Goal: Task Accomplishment & Management: Use online tool/utility

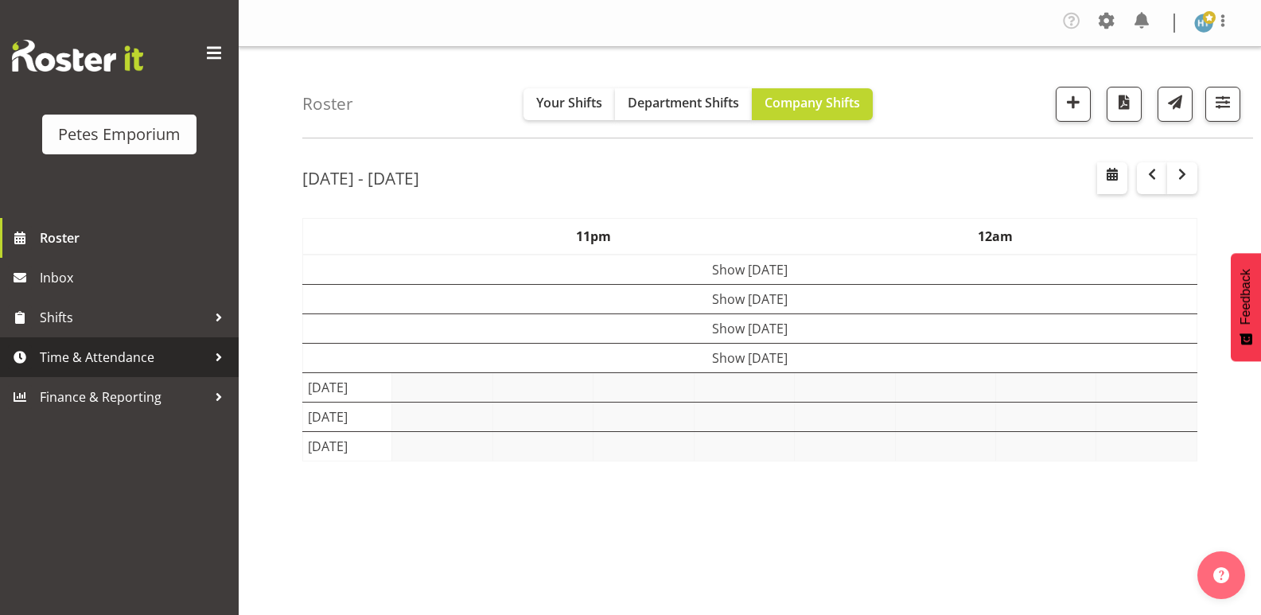
click at [119, 360] on span "Time & Attendance" at bounding box center [123, 357] width 167 height 24
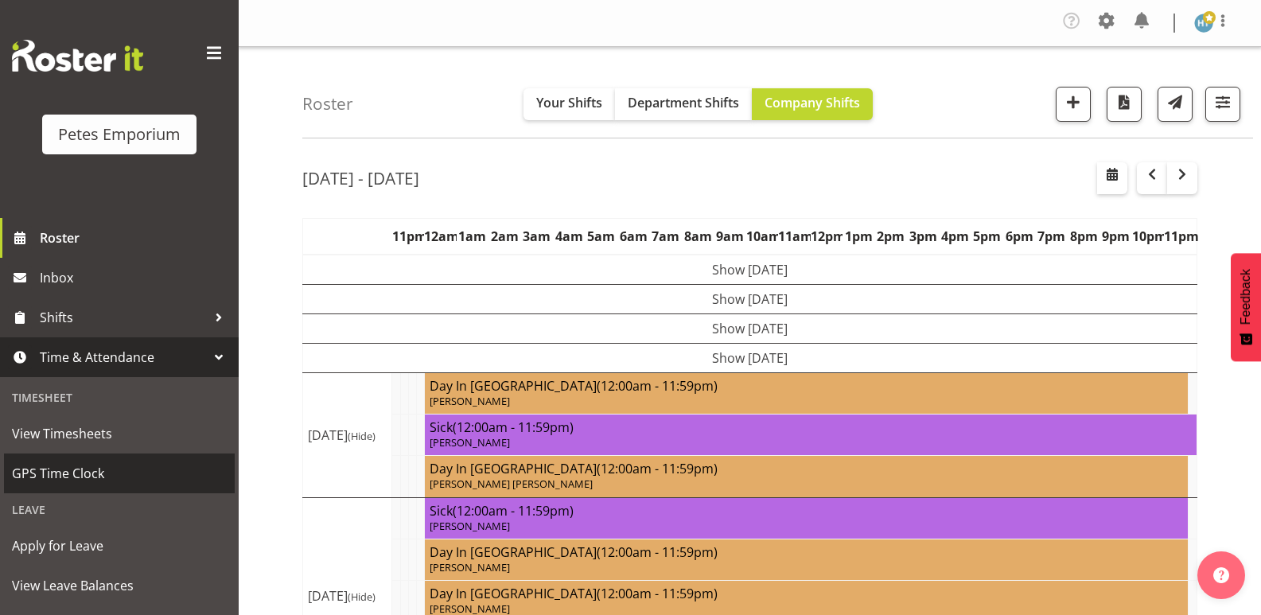
click at [78, 465] on span "GPS Time Clock" at bounding box center [119, 473] width 215 height 24
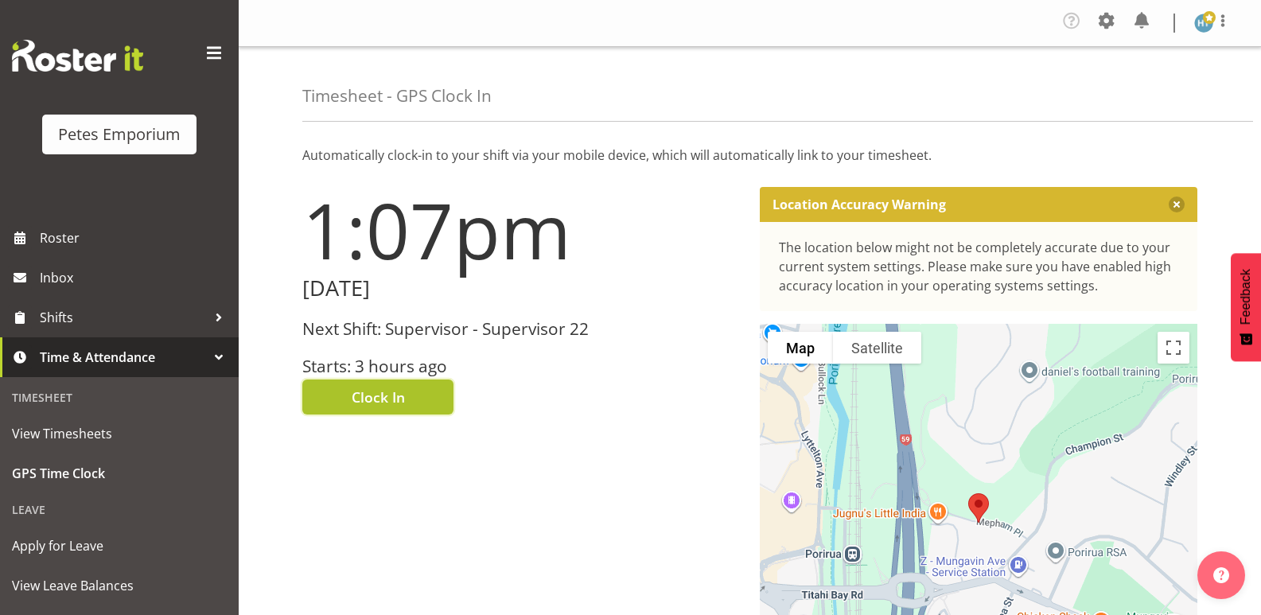
click at [395, 401] on span "Clock In" at bounding box center [378, 397] width 53 height 21
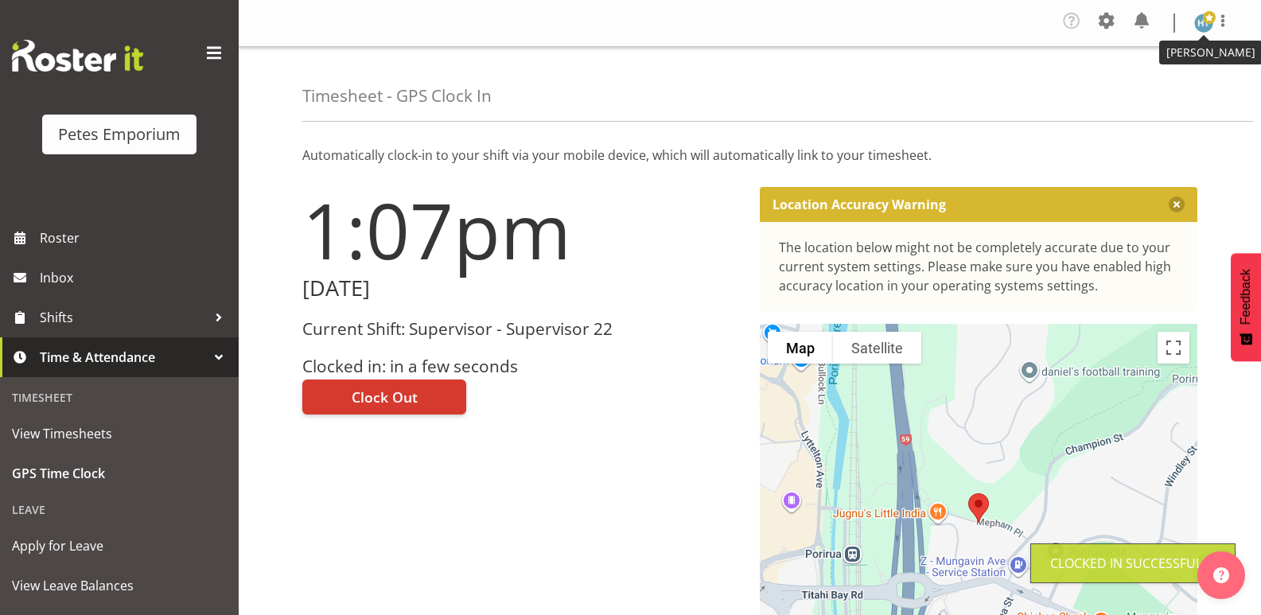
click at [1204, 25] on img at bounding box center [1203, 23] width 19 height 19
click at [1138, 84] on link "Log Out" at bounding box center [1155, 87] width 153 height 29
